Goal: Navigation & Orientation: Understand site structure

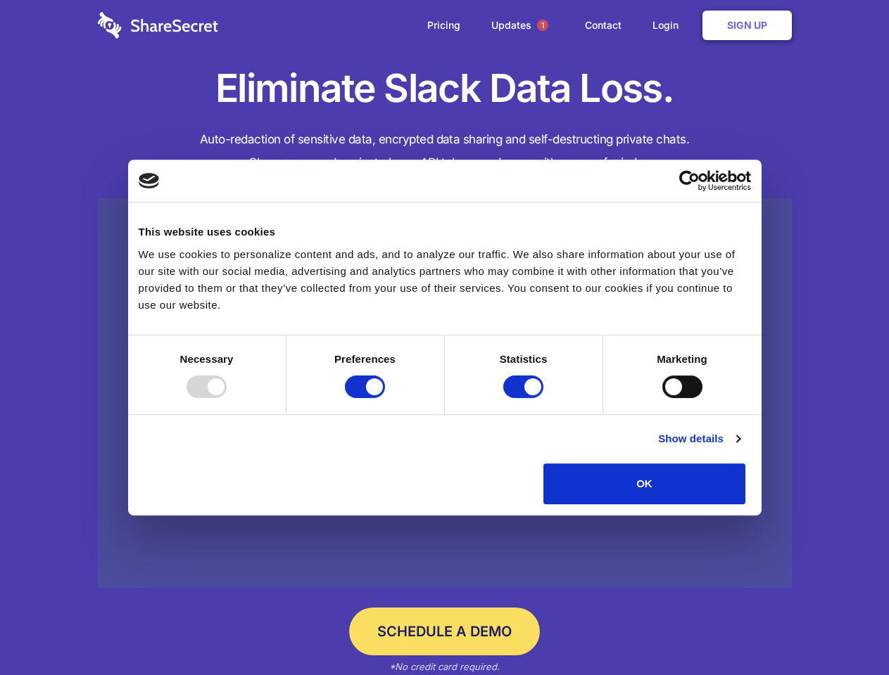
click at [227, 398] on div at bounding box center [206, 387] width 40 height 23
click at [385, 398] on input "Preferences" at bounding box center [365, 387] width 40 height 23
checkbox input "false"
click at [525, 398] on input "Statistics" at bounding box center [523, 387] width 40 height 23
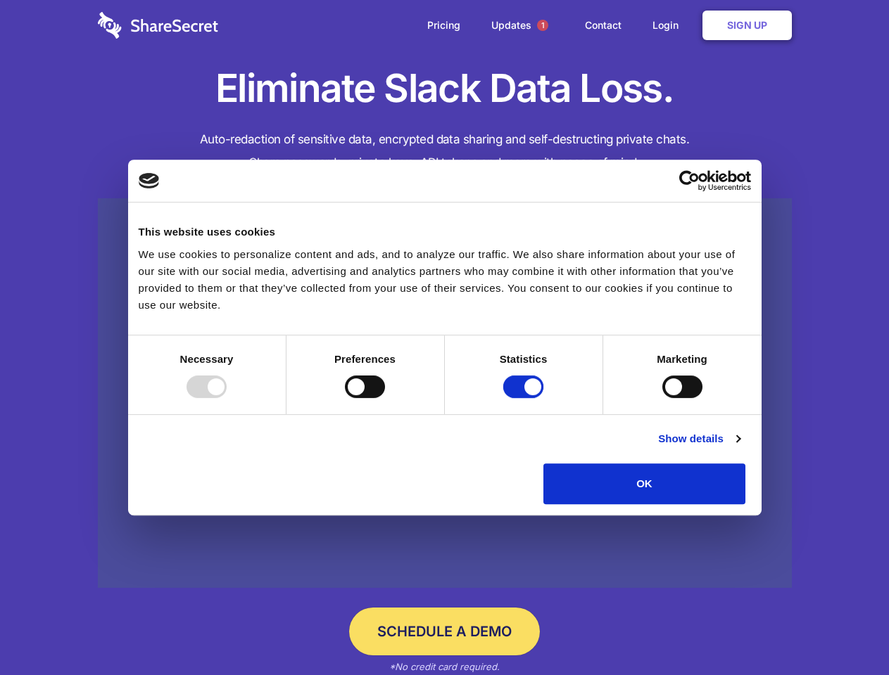
checkbox input "false"
click at [662, 398] on input "Marketing" at bounding box center [682, 387] width 40 height 23
checkbox input "true"
click at [739, 447] on link "Show details" at bounding box center [699, 439] width 82 height 17
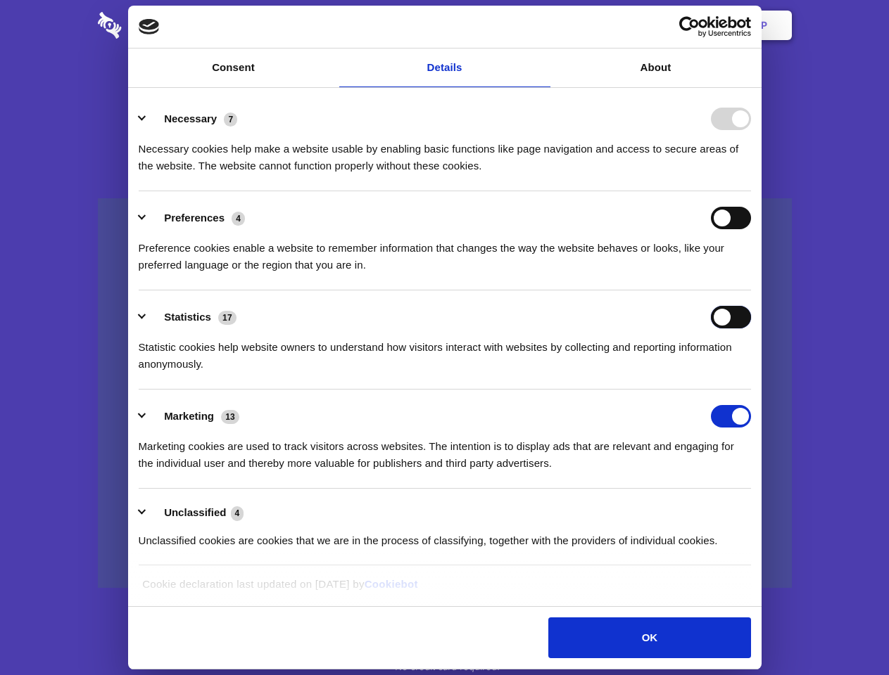
click at [751, 373] on div "Statistics 17 Statistic cookies help website owners to understand how visitors …" at bounding box center [445, 339] width 612 height 67
